Goal: Navigation & Orientation: Find specific page/section

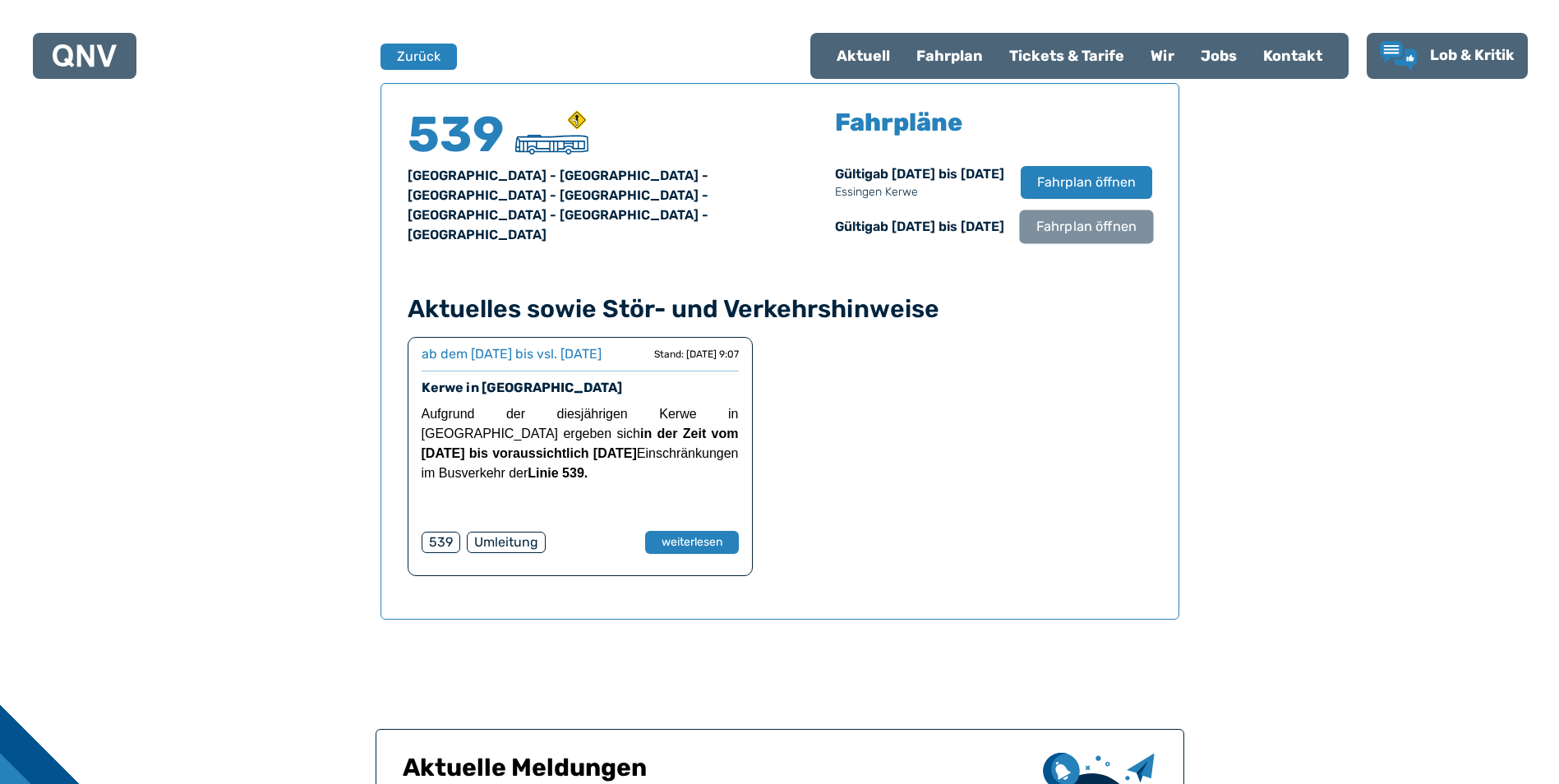
click at [1084, 236] on span "Fahrplan öffnen" at bounding box center [1085, 227] width 100 height 19
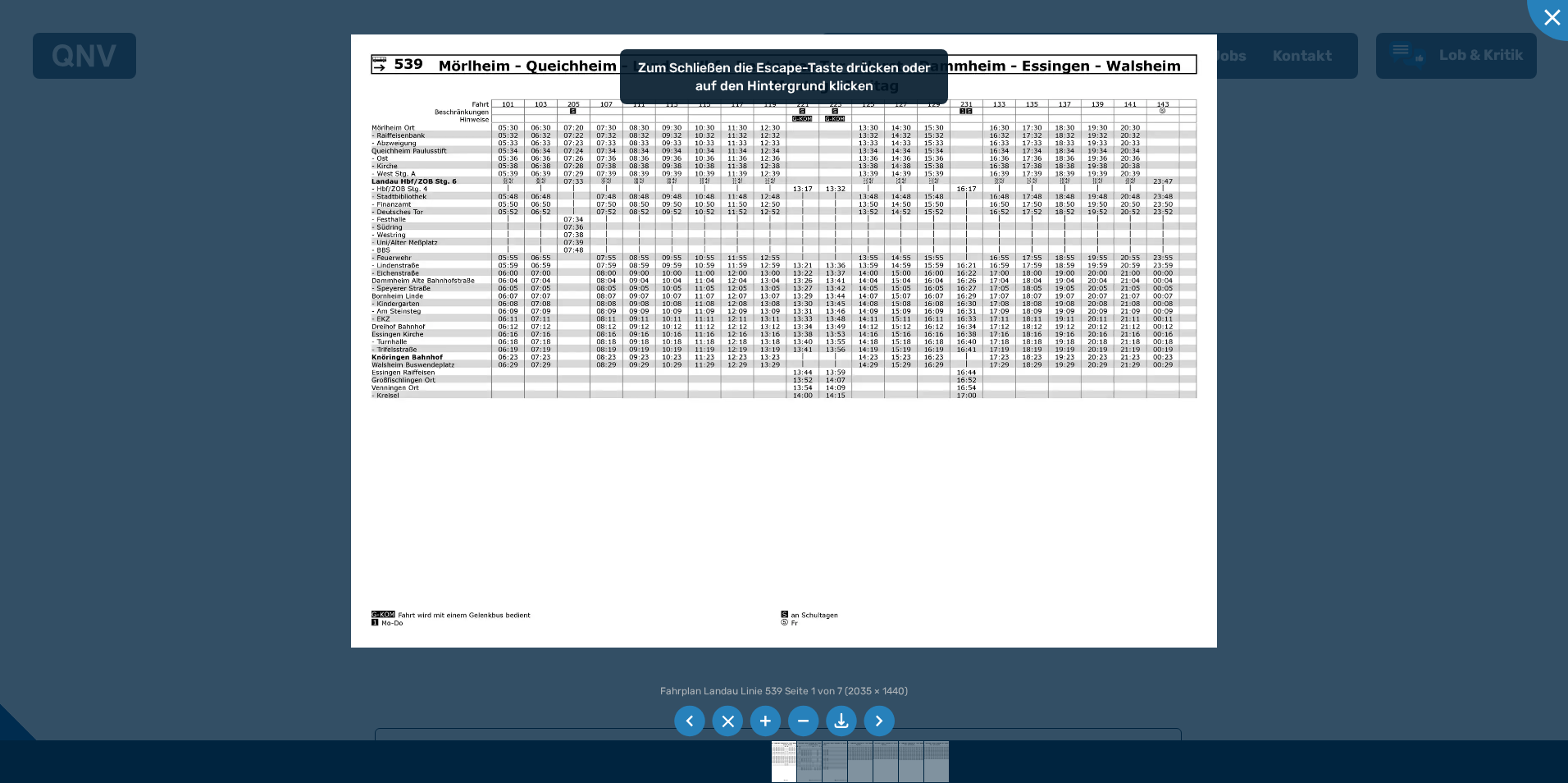
click at [1377, 430] on div at bounding box center [784, 392] width 1568 height 783
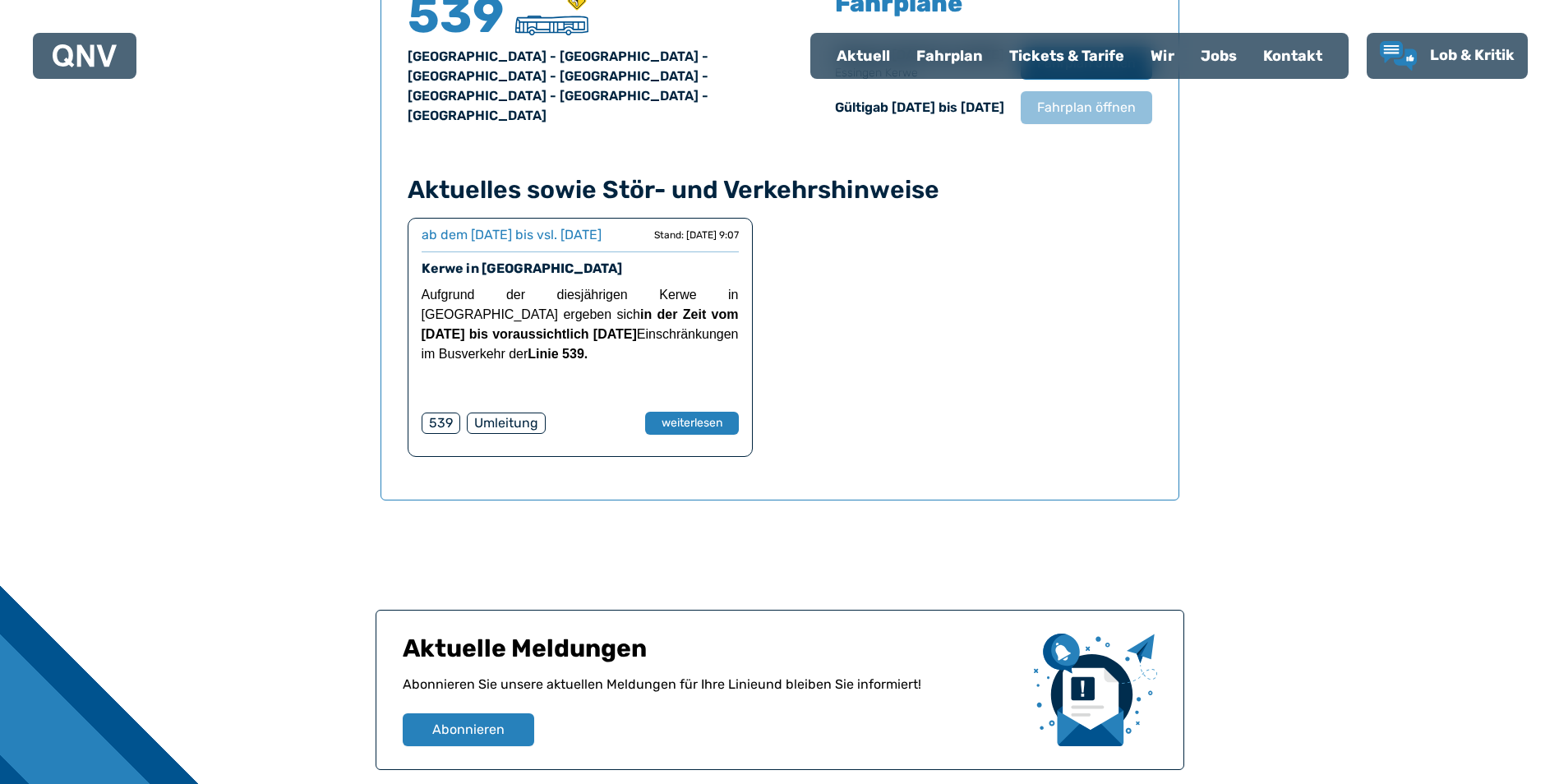
scroll to position [1001, 0]
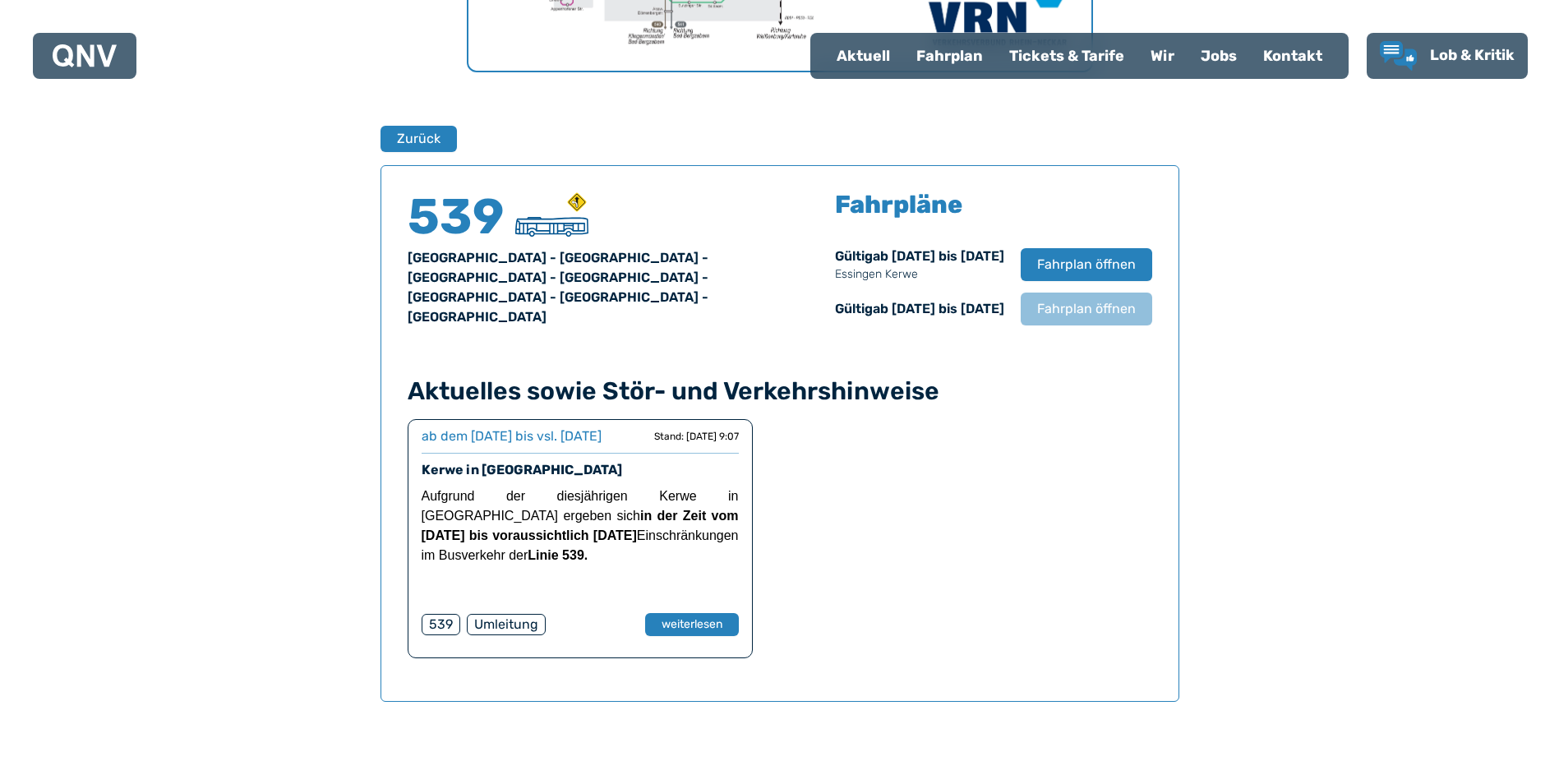
click at [963, 63] on div "Fahrplan" at bounding box center [949, 56] width 93 height 42
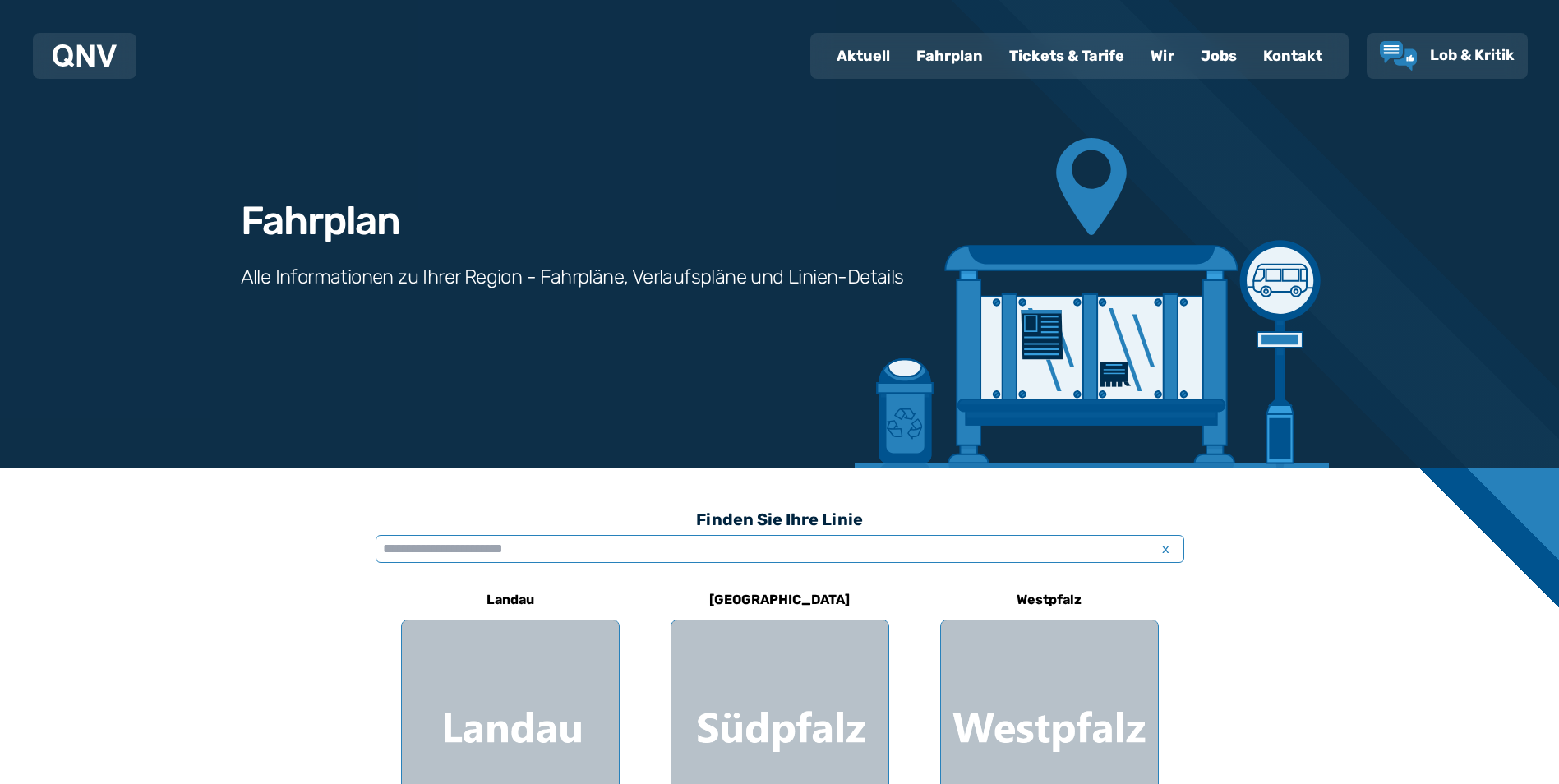
click at [1027, 557] on input "text" at bounding box center [779, 549] width 808 height 28
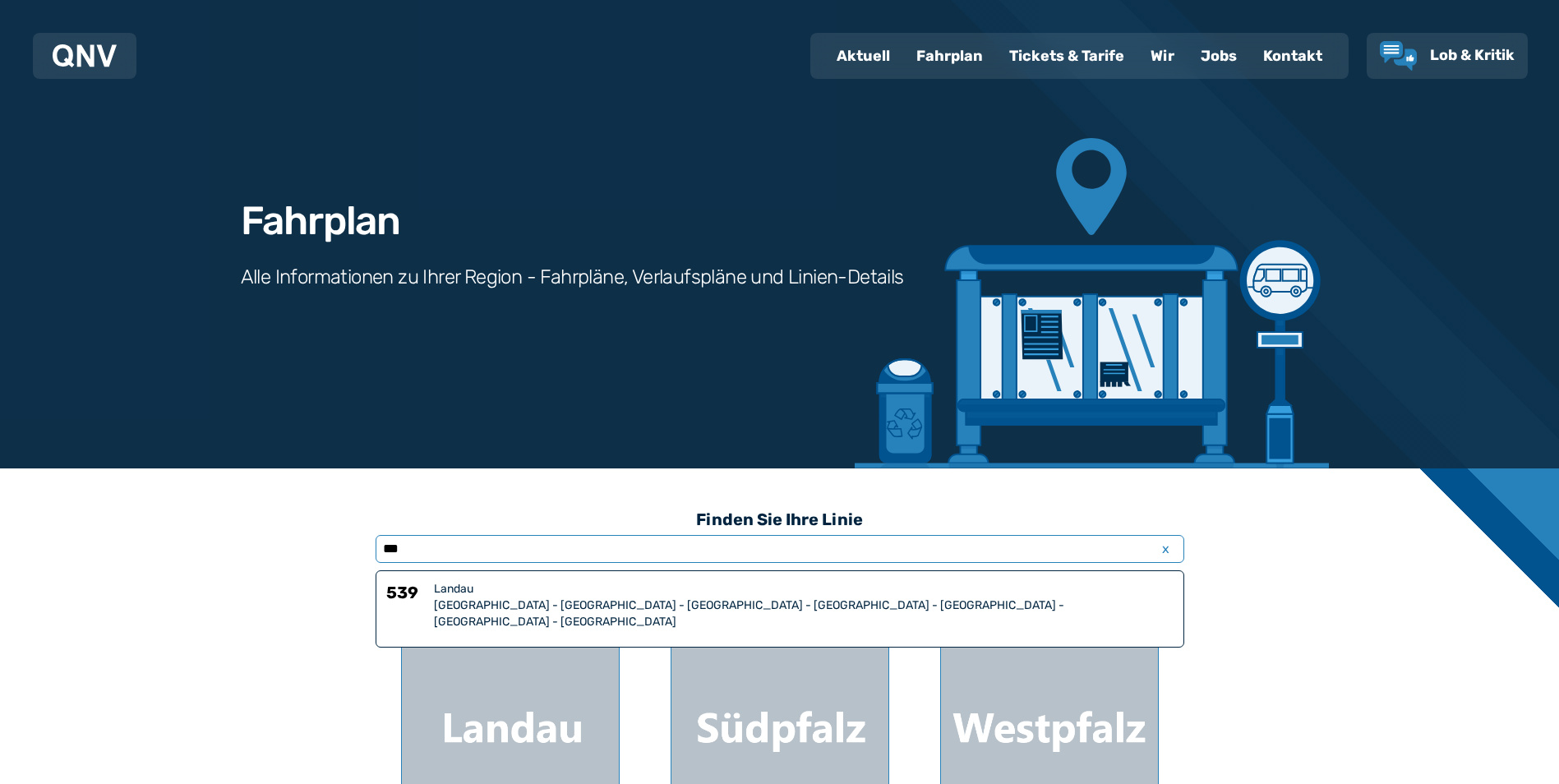
type input "***"
click at [525, 593] on div "Landau" at bounding box center [804, 588] width 740 height 17
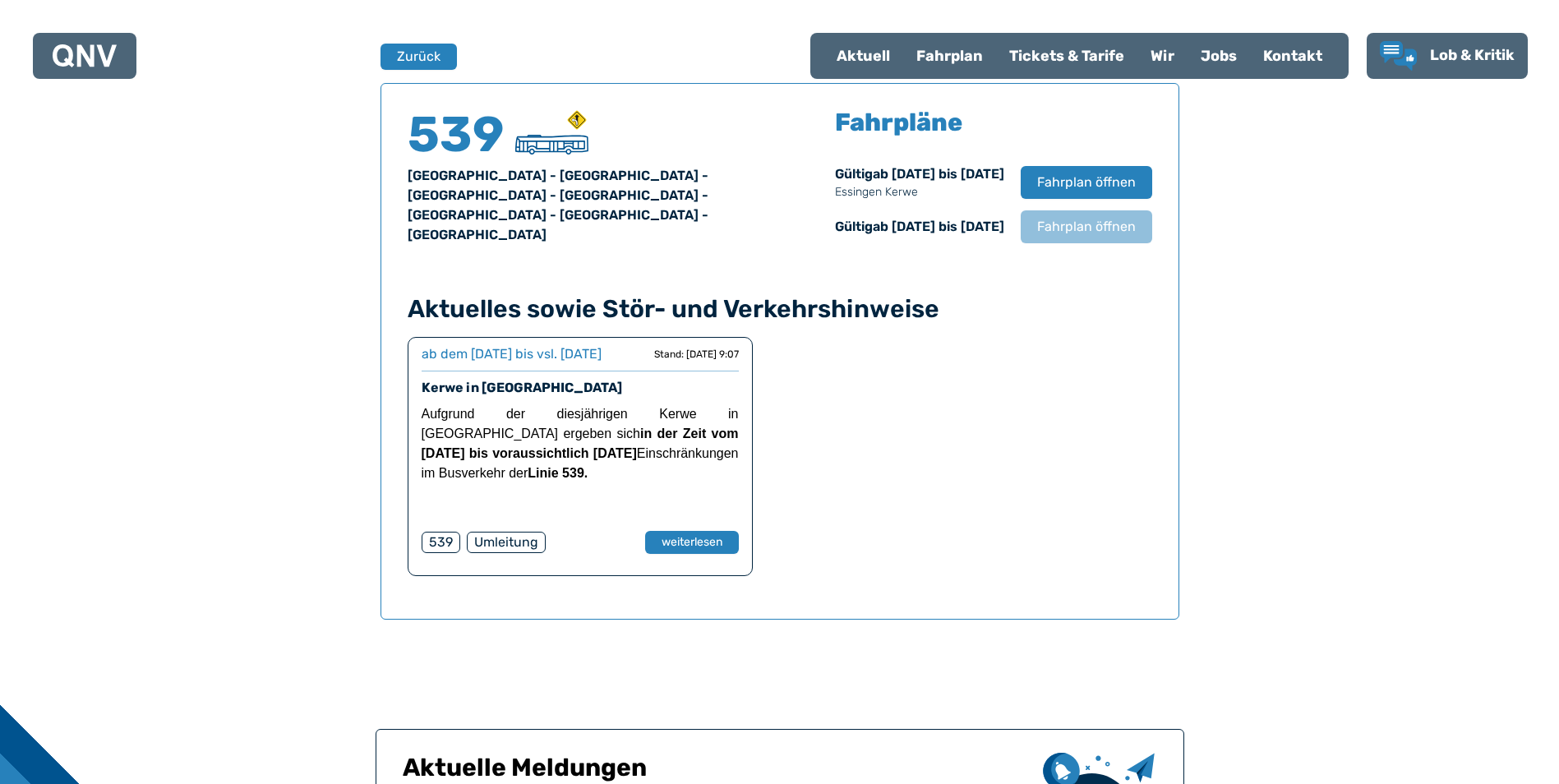
scroll to position [836, 0]
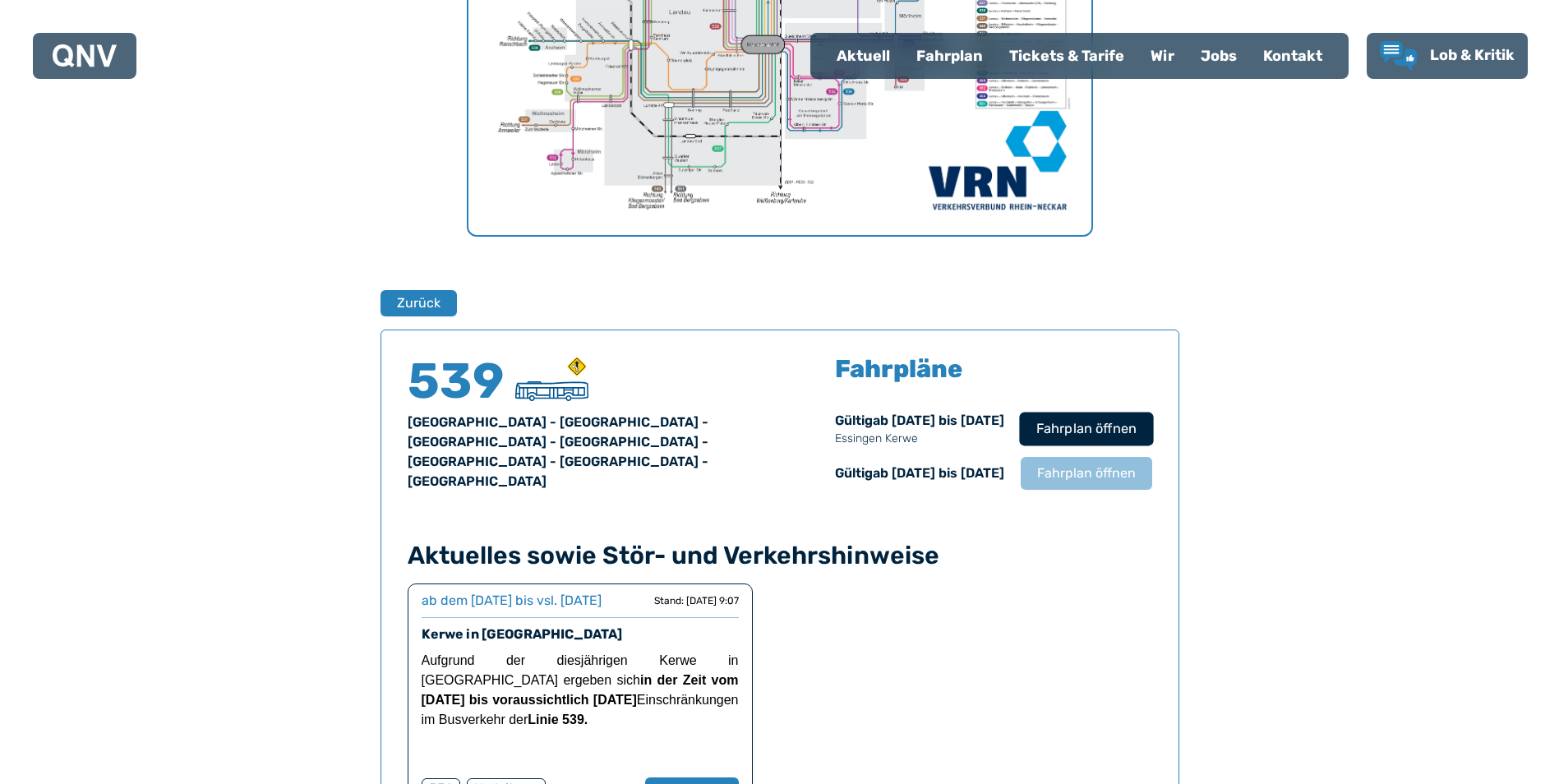
click at [1115, 436] on span "Fahrplan öffnen" at bounding box center [1085, 428] width 100 height 19
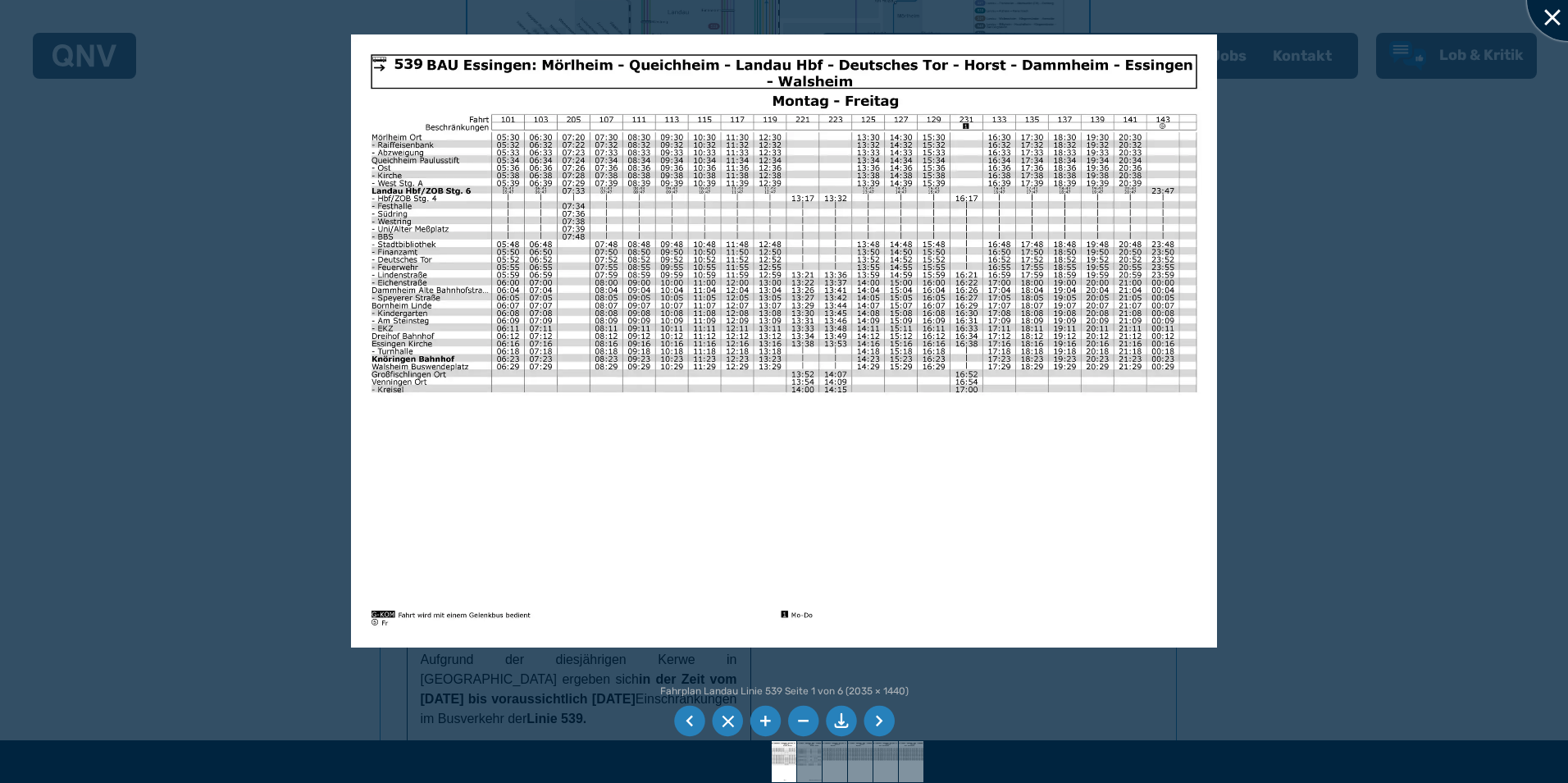
click at [1555, 11] on div at bounding box center [1568, 0] width 82 height 82
